Goal: Book appointment/travel/reservation

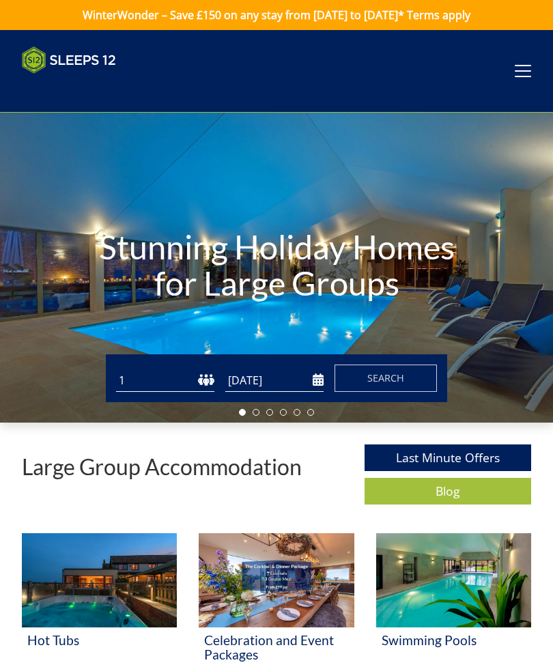
click at [203, 377] on select "1 2 3 4 5 6 7 8 9 10 11 12 13 14 15 16 17 18 19 20 21 22 23 24 25 26 27 28 29 3…" at bounding box center [165, 380] width 98 height 23
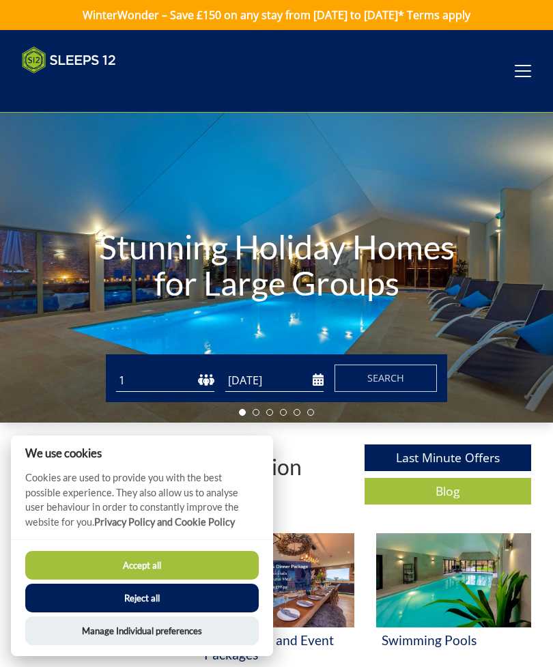
click at [206, 385] on select "1 2 3 4 5 6 7 8 9 10 11 12 13 14 15 16 17 18 19 20 21 22 23 24 25 26 27 28 29 3…" at bounding box center [165, 380] width 98 height 23
select select "25"
click at [317, 381] on input "[DATE]" at bounding box center [274, 380] width 98 height 23
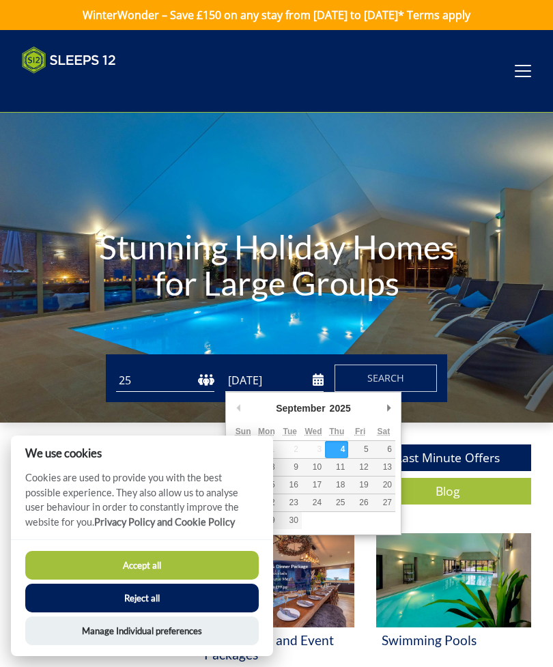
click at [344, 410] on select "2025 2026 2027 2028 2029 2030 2031 2032 2033 2034 2035" at bounding box center [346, 408] width 37 height 14
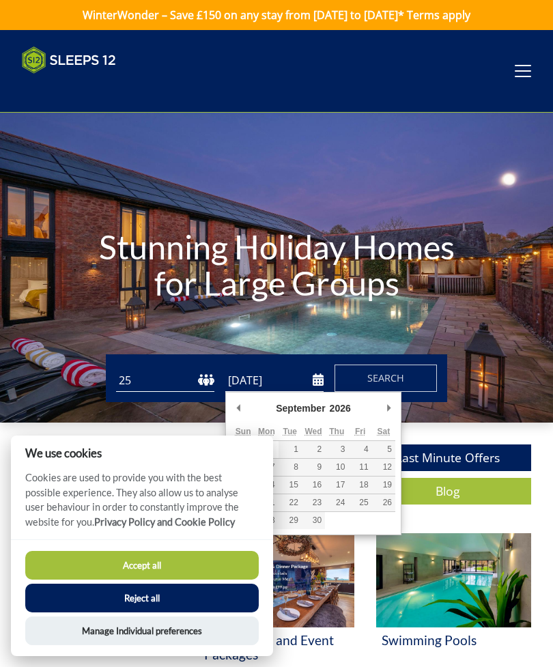
click at [306, 411] on select "January February March April May June July August September October November De…" at bounding box center [306, 408] width 65 height 14
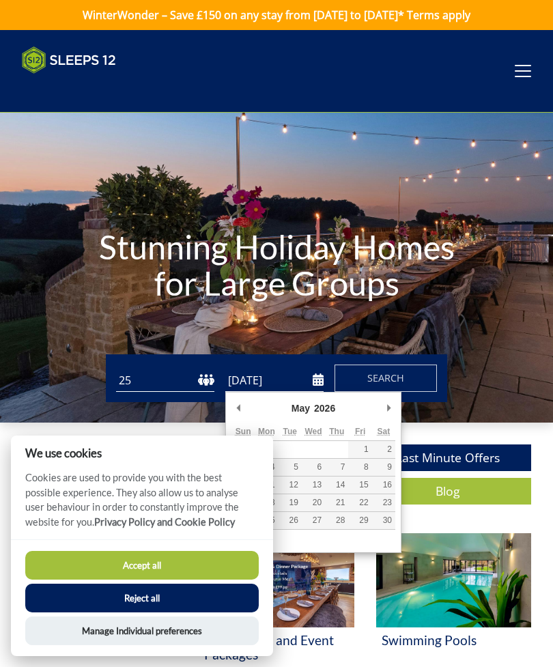
click at [450, 302] on h1 "Stunning Holiday Homes for Large Groups" at bounding box center [276, 265] width 387 height 128
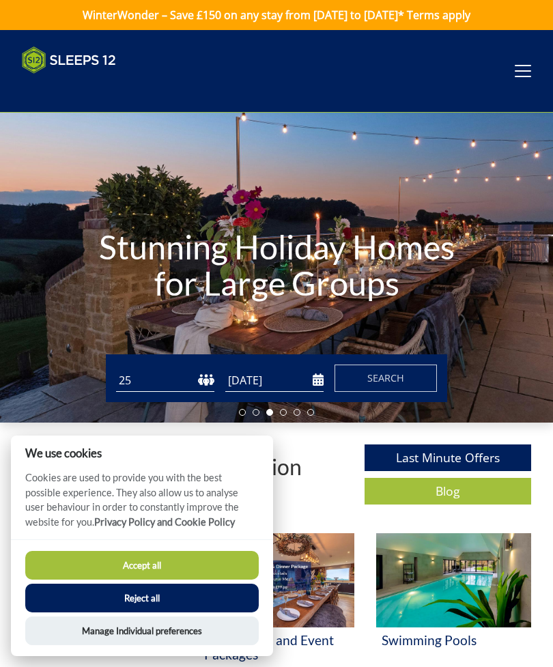
click at [314, 384] on input "[DATE]" at bounding box center [274, 380] width 98 height 23
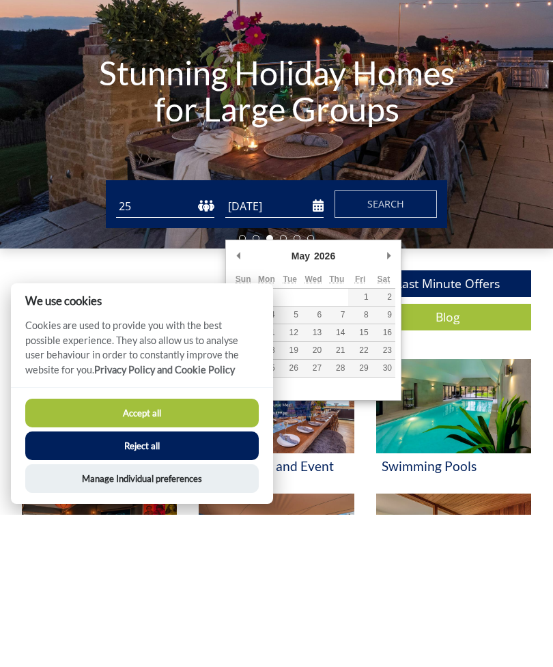
type input "[DATE]"
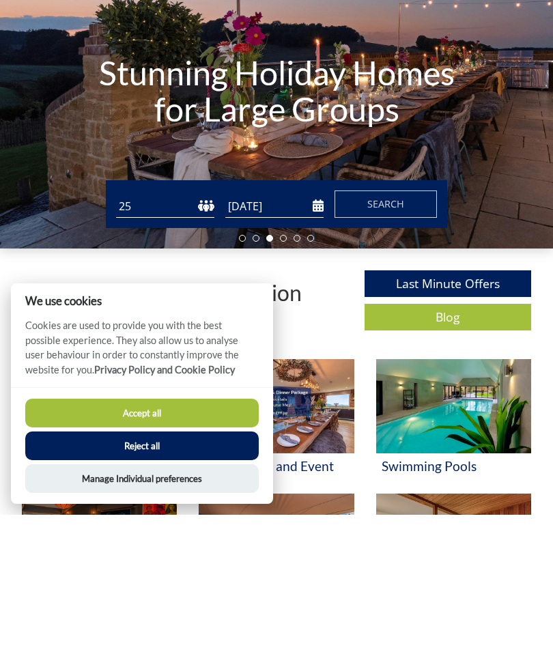
scroll to position [152, 0]
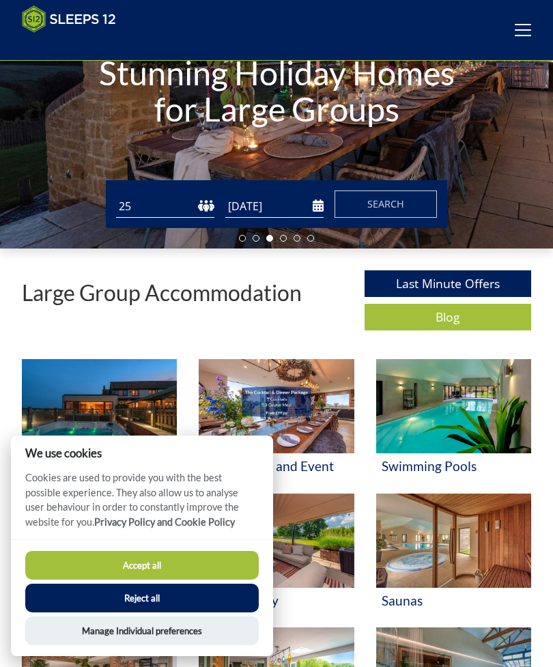
click at [319, 211] on input "[DATE]" at bounding box center [274, 206] width 98 height 23
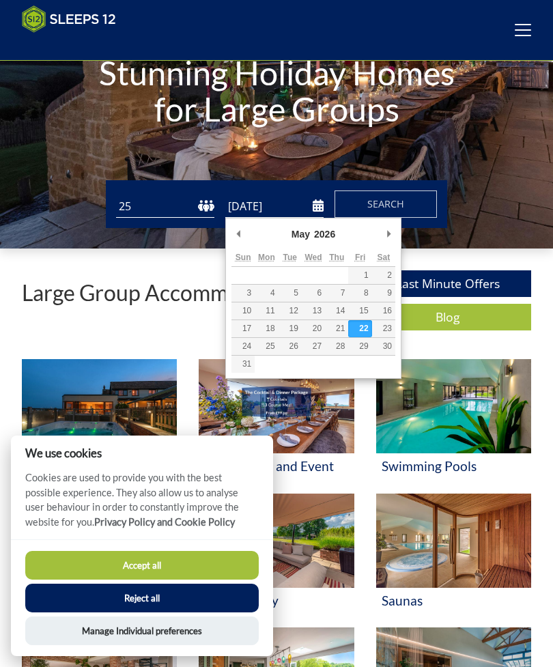
click at [407, 208] on button "Search" at bounding box center [385, 203] width 102 height 27
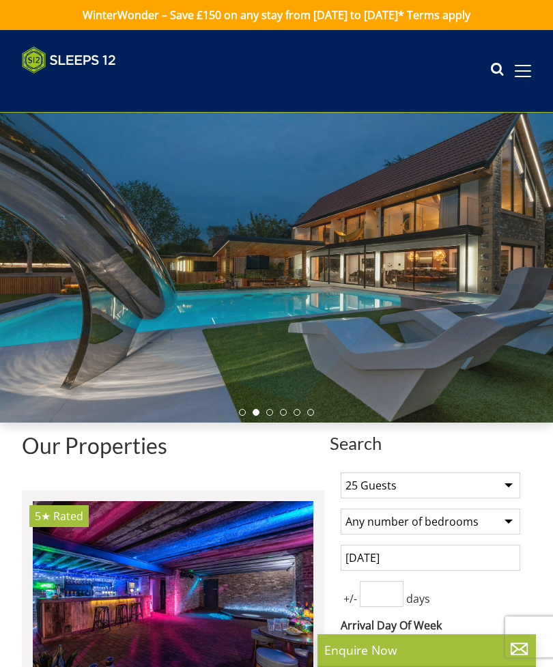
click at [389, 594] on input "number" at bounding box center [382, 594] width 44 height 26
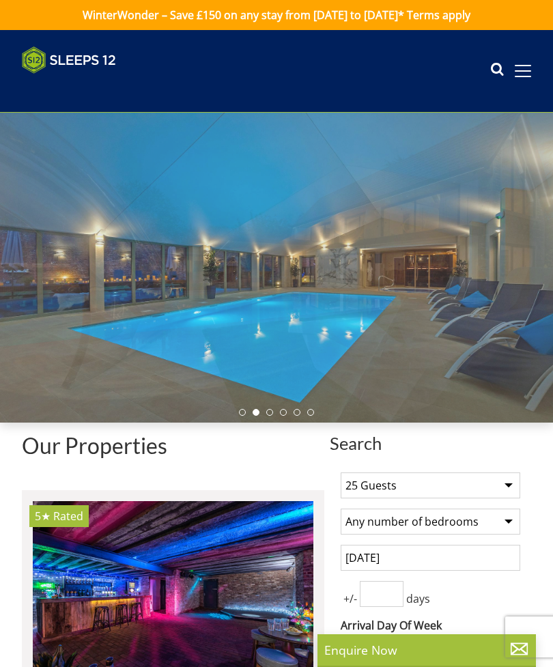
scroll to position [129, 0]
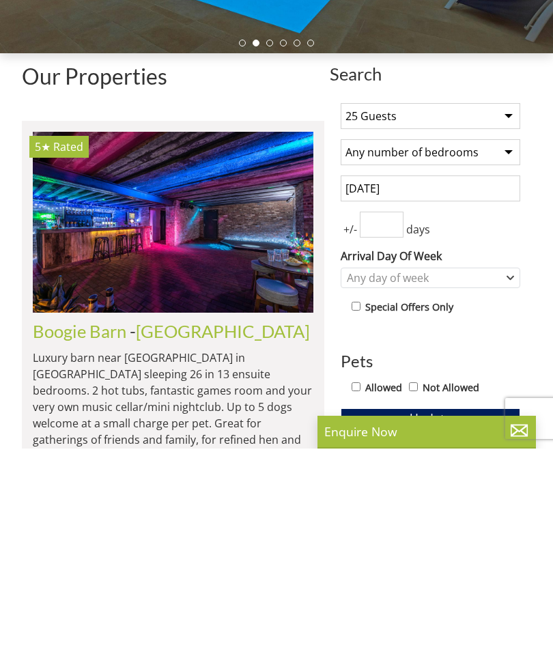
click at [524, 310] on div "1 Guest 2 Guests 3 Guests 4 Guests 5 Guests 6 Guests 7 Guests 8 Guests 9 Guests…" at bounding box center [430, 536] width 201 height 452
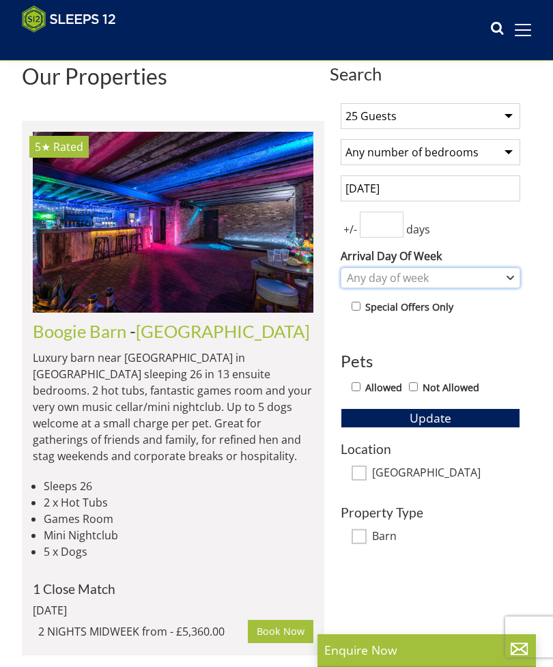
click at [514, 280] on div "Any day of week" at bounding box center [429, 277] width 179 height 20
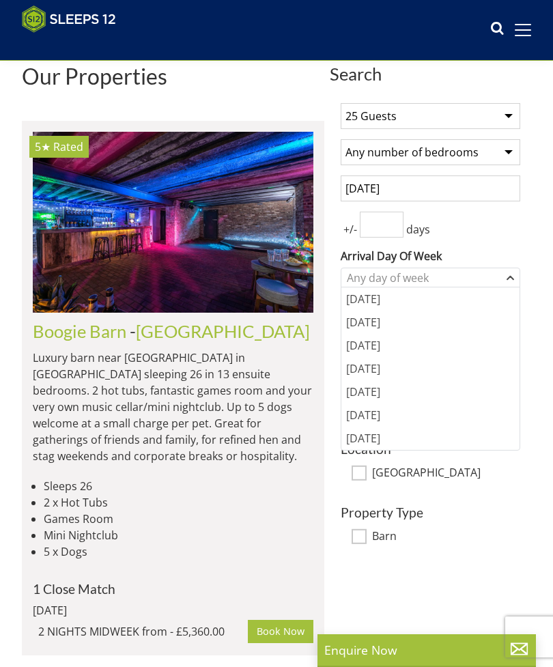
click at [368, 396] on div "[DATE]" at bounding box center [430, 391] width 178 height 23
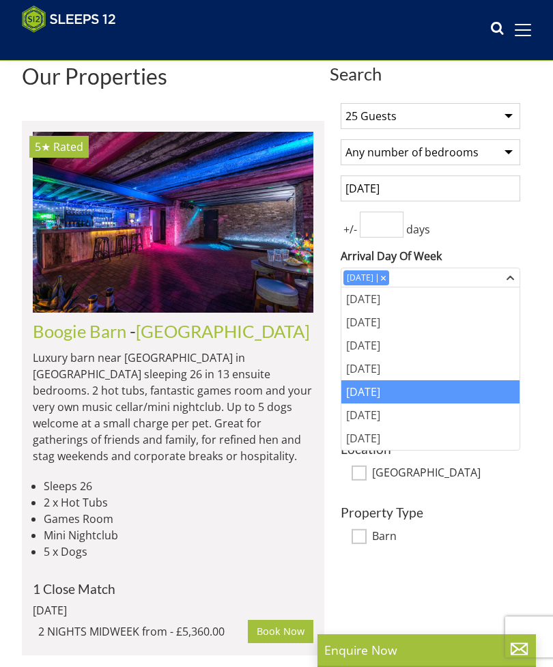
click at [547, 335] on div "Search Search 1 Guest 2 Guests 3 Guests 4 Guests 5 Guests 6 Guests 7 Guests 8 G…" at bounding box center [276, 365] width 553 height 624
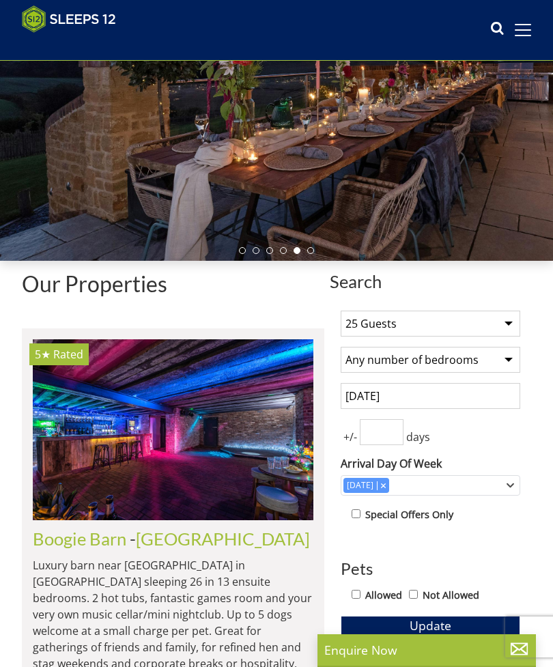
scroll to position [0, 0]
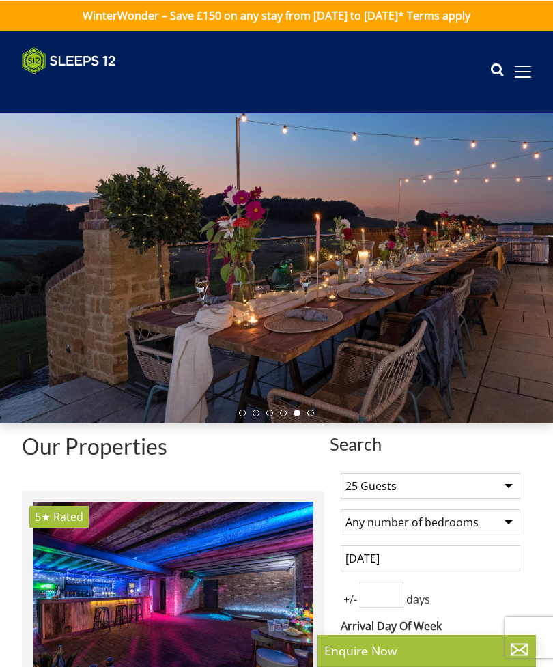
select select "25"
